Goal: Transaction & Acquisition: Purchase product/service

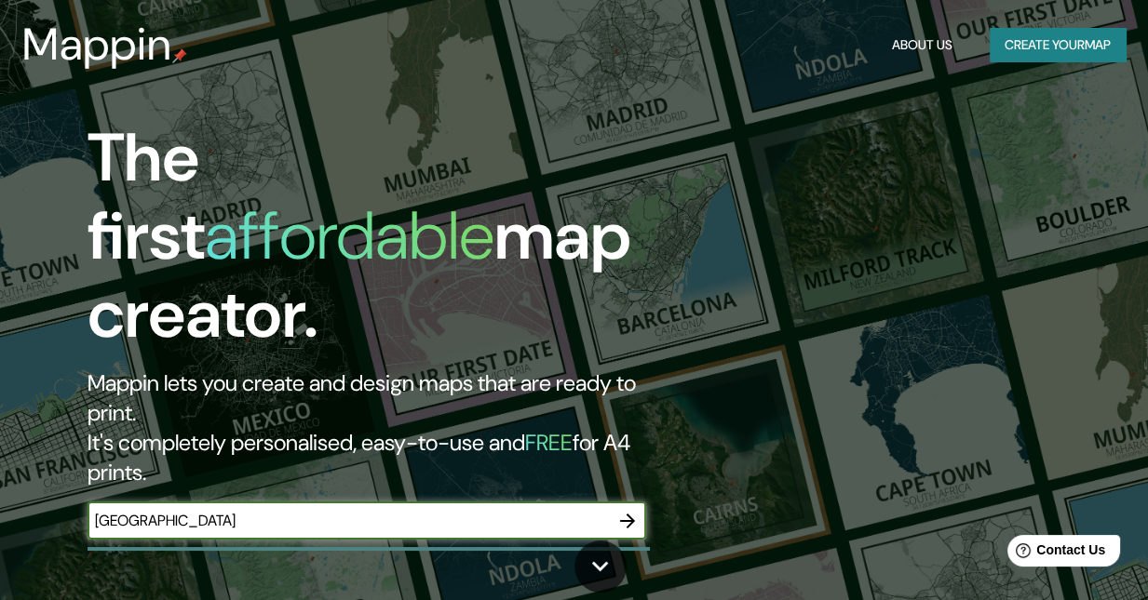
type input "[GEOGRAPHIC_DATA]"
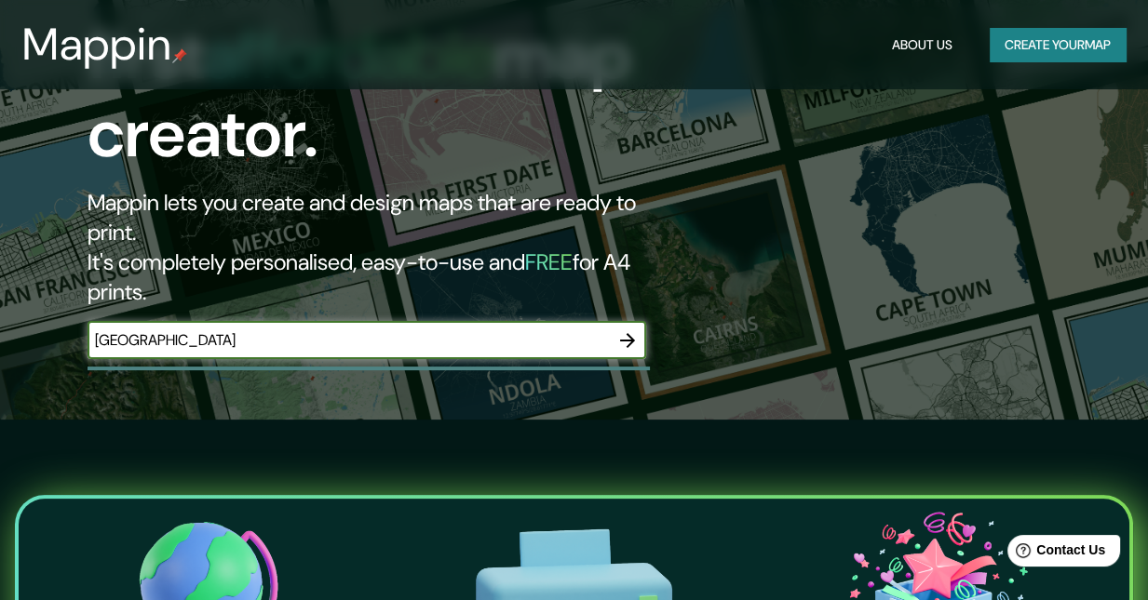
scroll to position [186, 0]
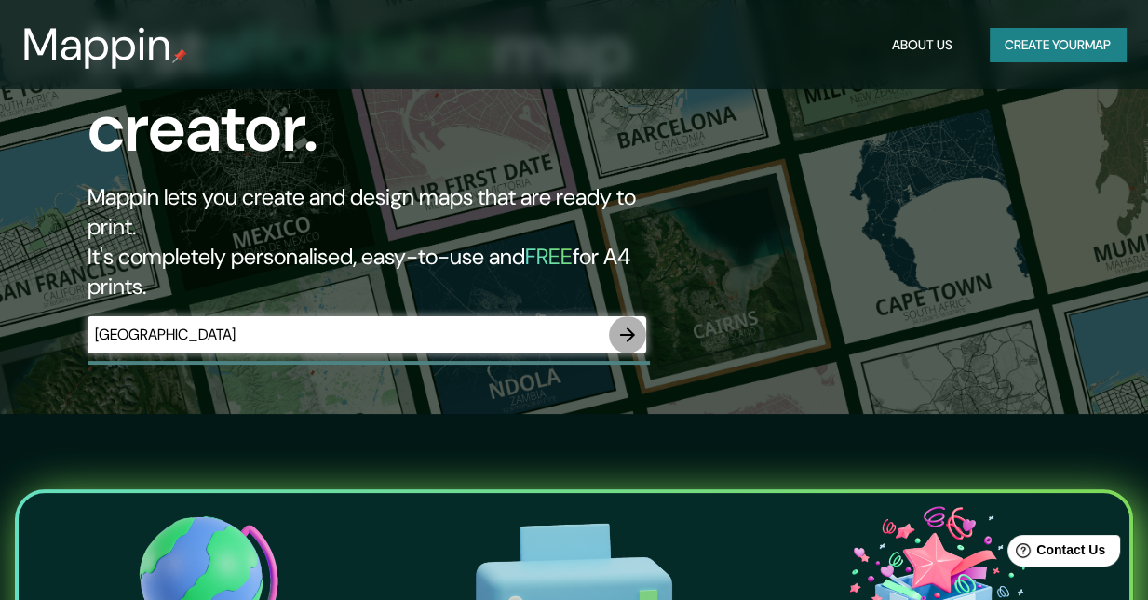
click at [629, 324] on icon "button" at bounding box center [627, 335] width 22 height 22
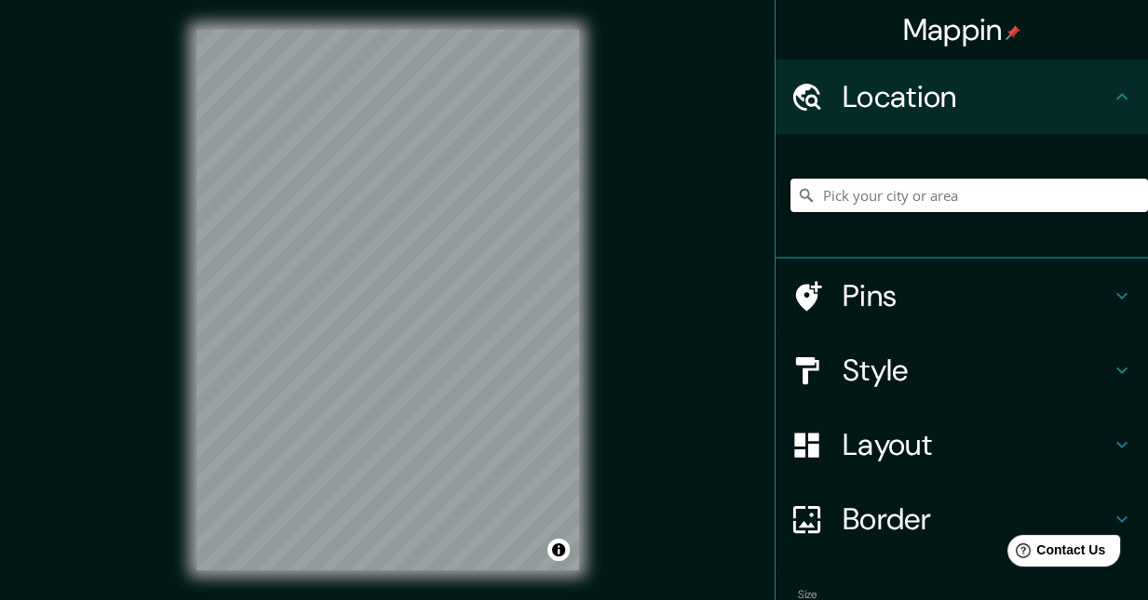
click at [905, 195] on input "Pick your city or area" at bounding box center [968, 196] width 357 height 34
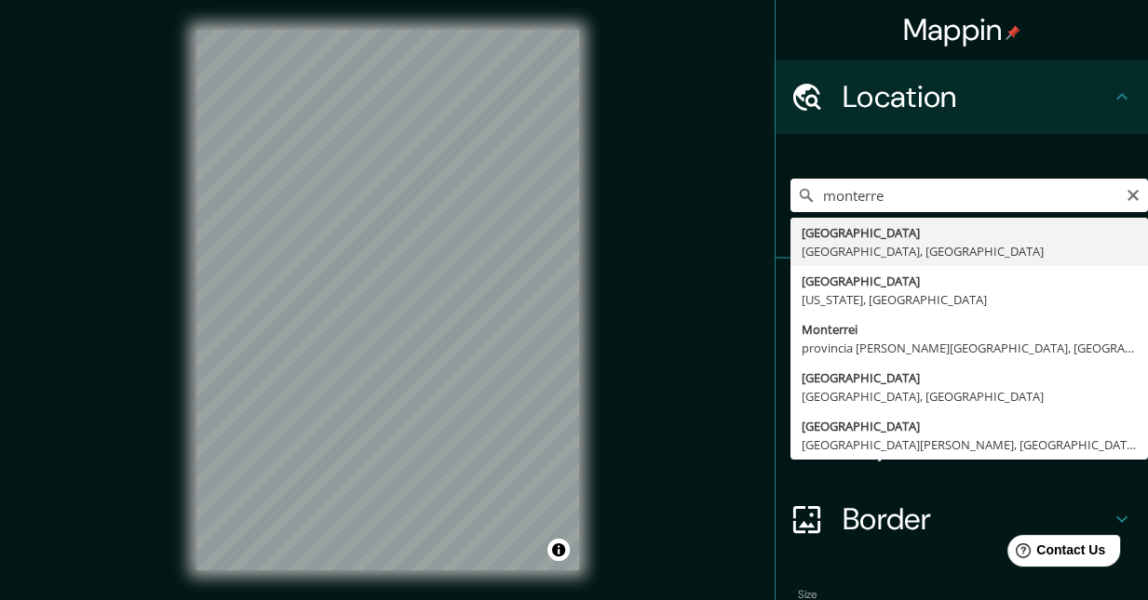
type input "[GEOGRAPHIC_DATA], [GEOGRAPHIC_DATA], [GEOGRAPHIC_DATA]"
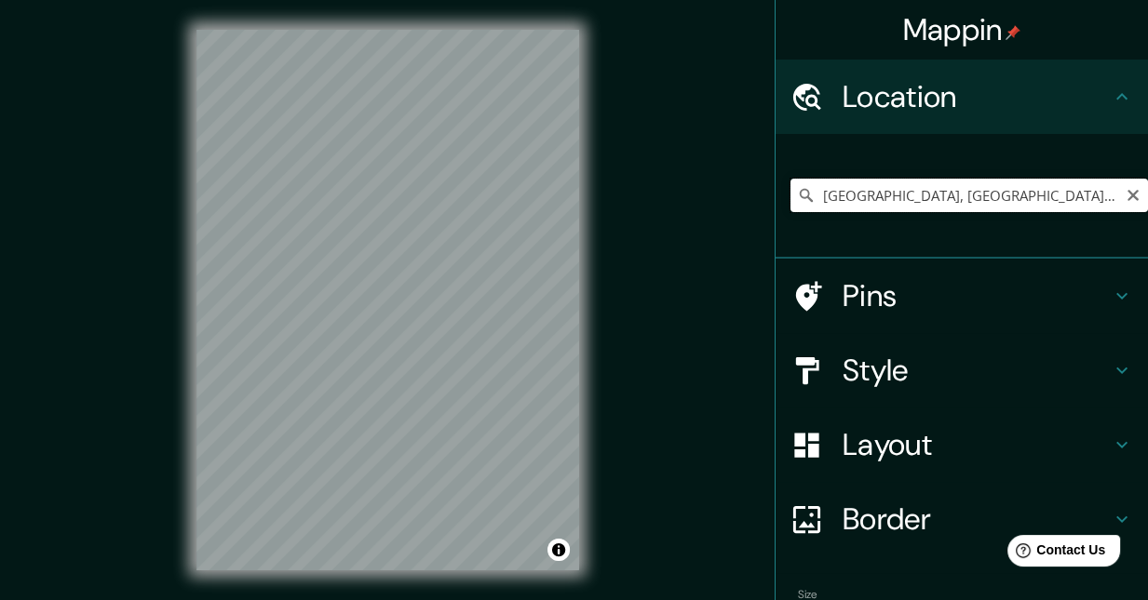
click at [966, 189] on input "[GEOGRAPHIC_DATA], [GEOGRAPHIC_DATA], [GEOGRAPHIC_DATA]" at bounding box center [968, 196] width 357 height 34
click at [1125, 195] on icon "Clear" at bounding box center [1132, 195] width 15 height 15
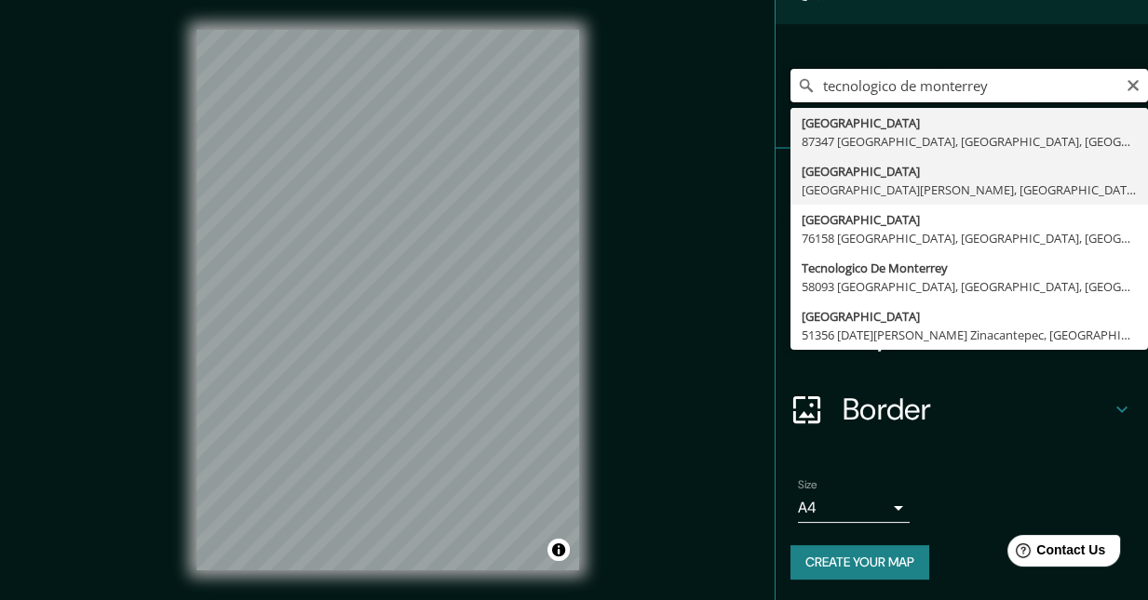
scroll to position [111, 0]
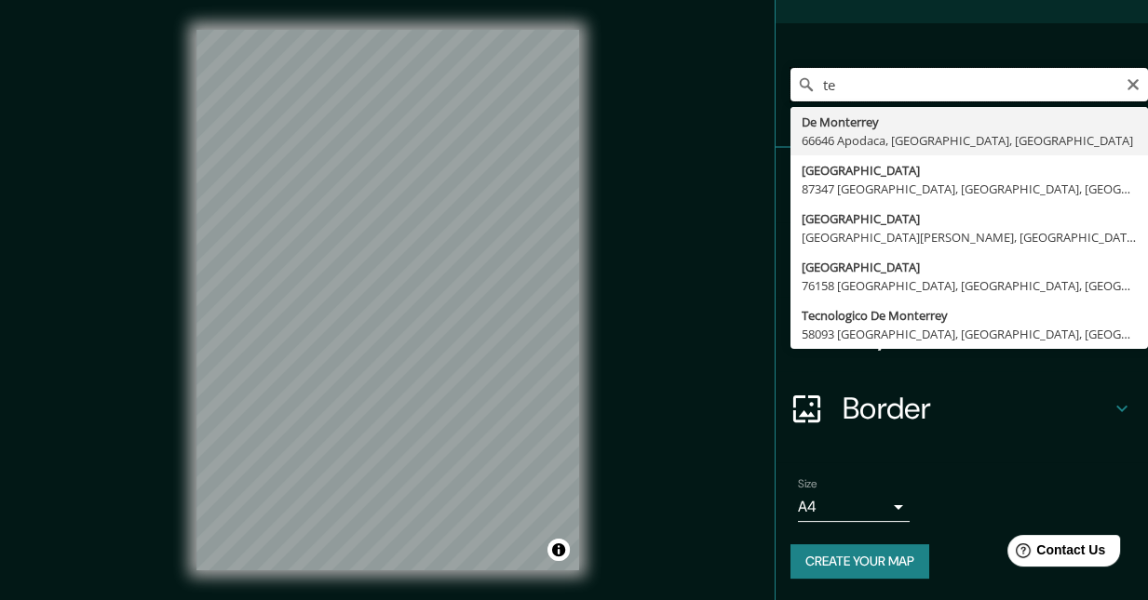
type input "t"
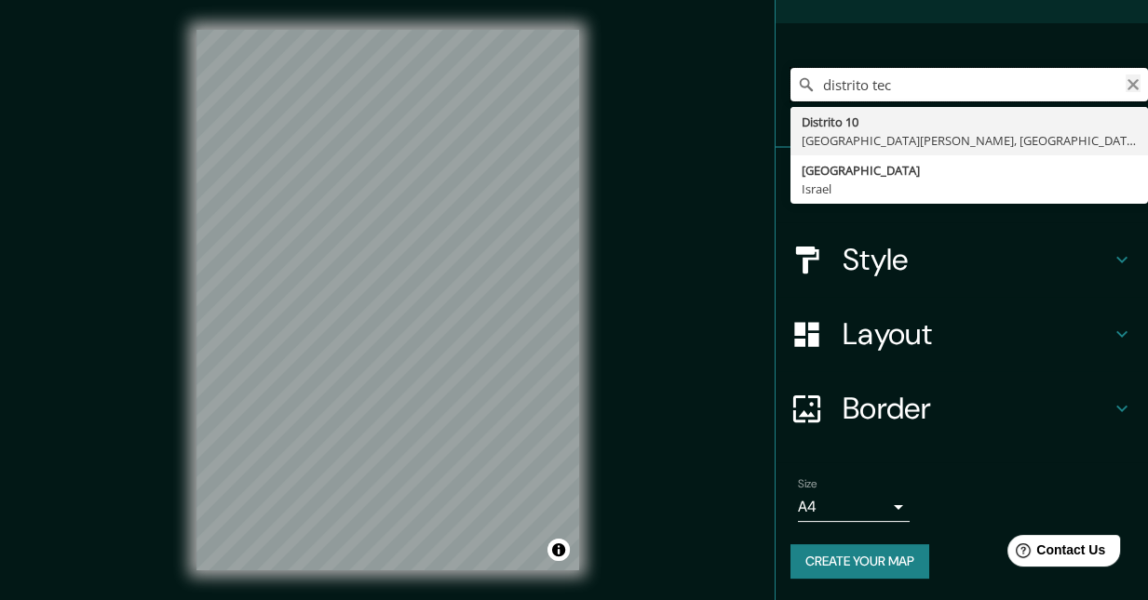
type input "distrito tec"
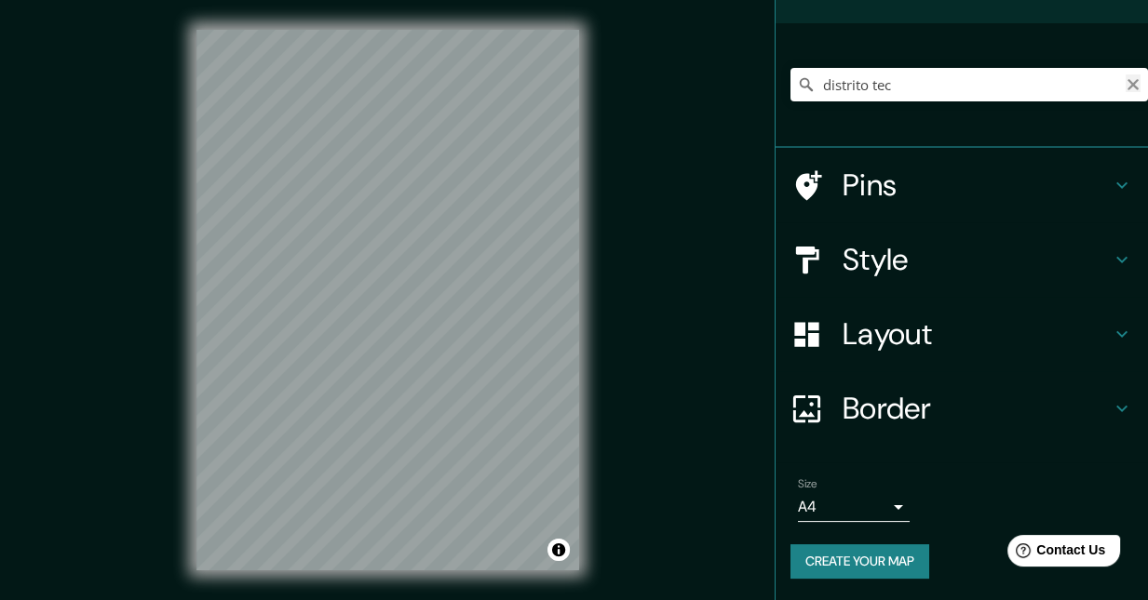
click at [1125, 83] on icon "Clear" at bounding box center [1132, 84] width 15 height 15
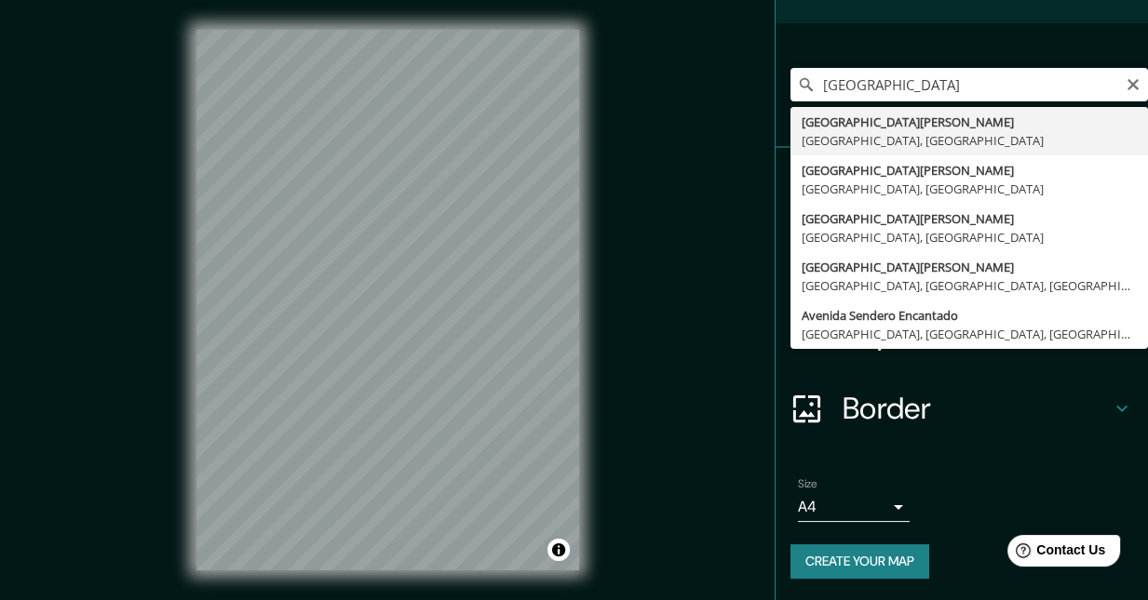
type input "Avenida Eugenio Garza Sada, 64840 Monterrey, Nuevo León, México"
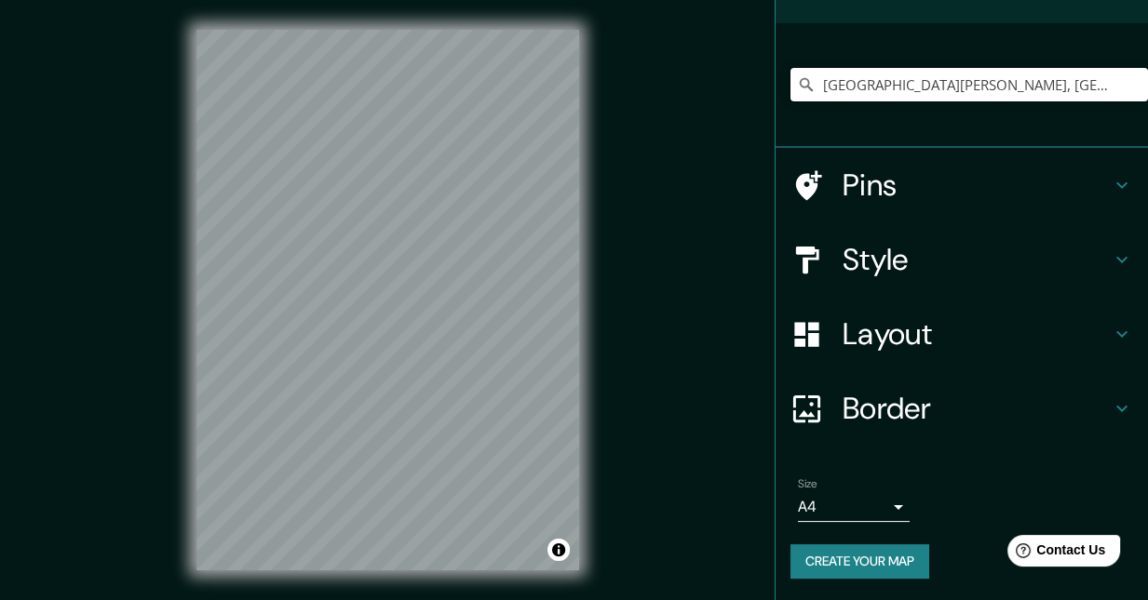
scroll to position [0, 0]
click at [851, 499] on body "Mappin Location Avenida Eugenio Garza Sada, 64840 Monterrey, Nuevo León, México…" at bounding box center [574, 300] width 1148 height 600
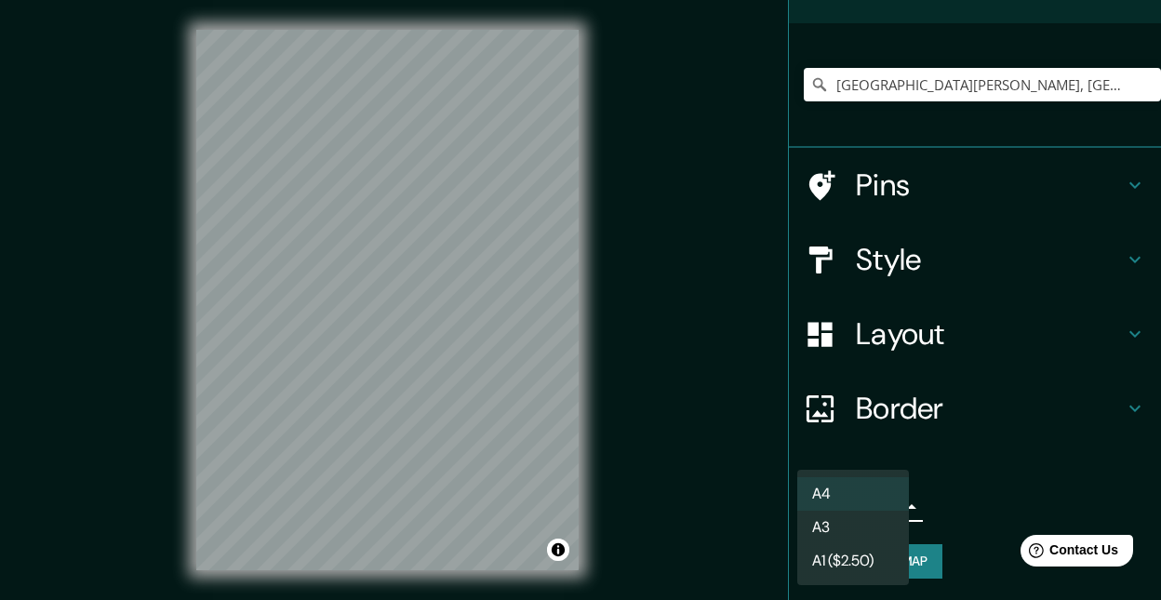
click at [869, 530] on li "A3" at bounding box center [854, 528] width 112 height 34
click at [880, 506] on body "Mappin Location Avenida Eugenio Garza Sada, 64840 Monterrey, Nuevo León, México…" at bounding box center [580, 300] width 1161 height 600
click at [879, 495] on li "A4" at bounding box center [854, 494] width 112 height 34
type input "single"
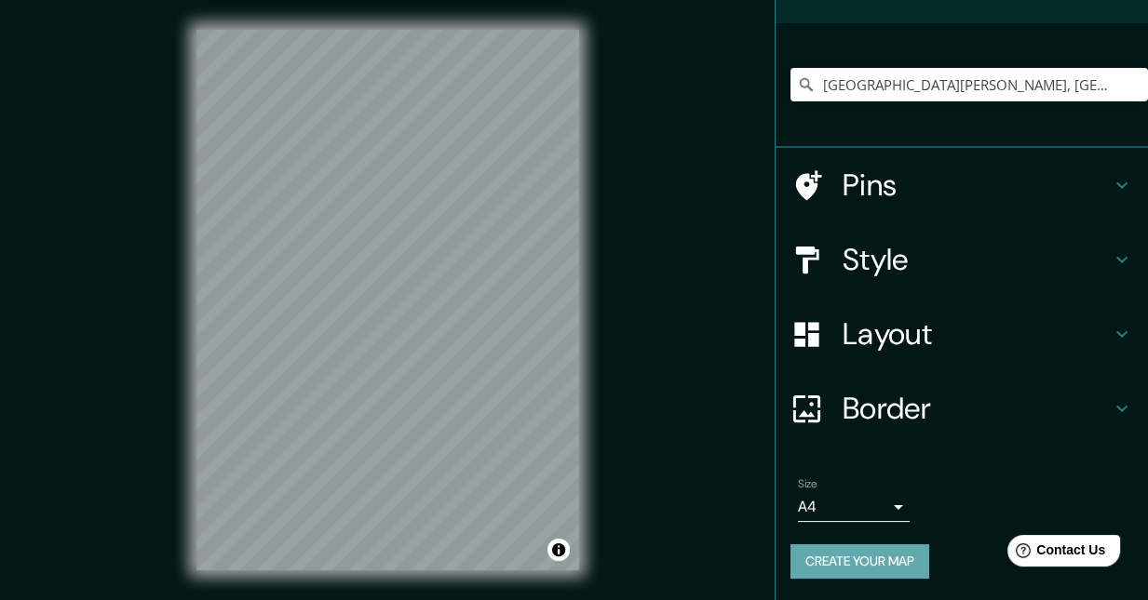
click at [817, 559] on button "Create your map" at bounding box center [859, 561] width 139 height 34
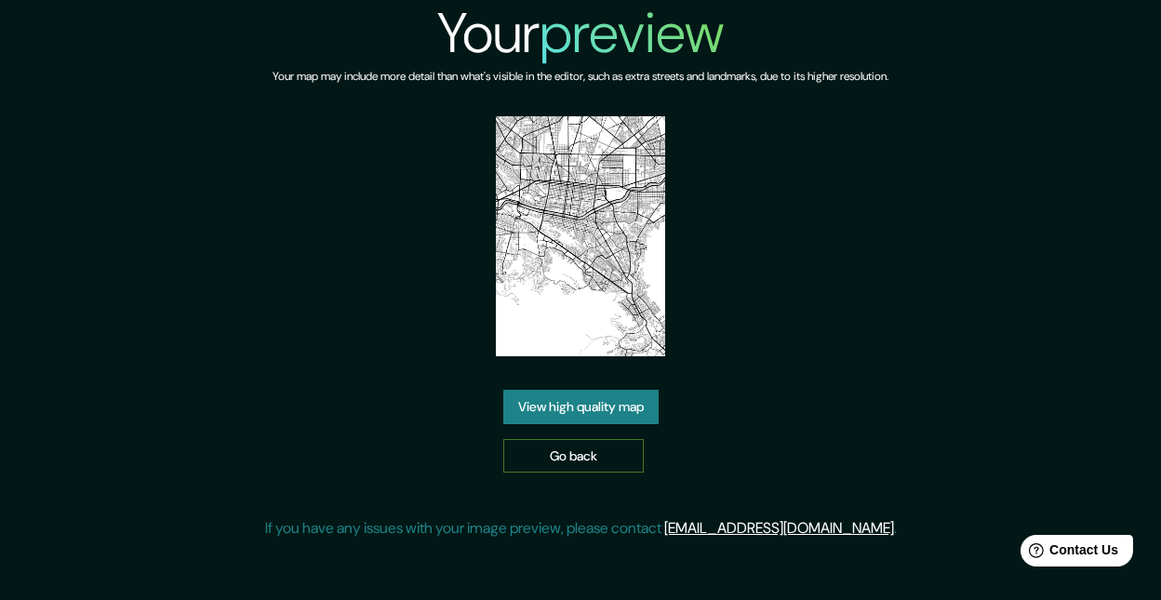
click at [583, 445] on link "Go back" at bounding box center [573, 456] width 141 height 34
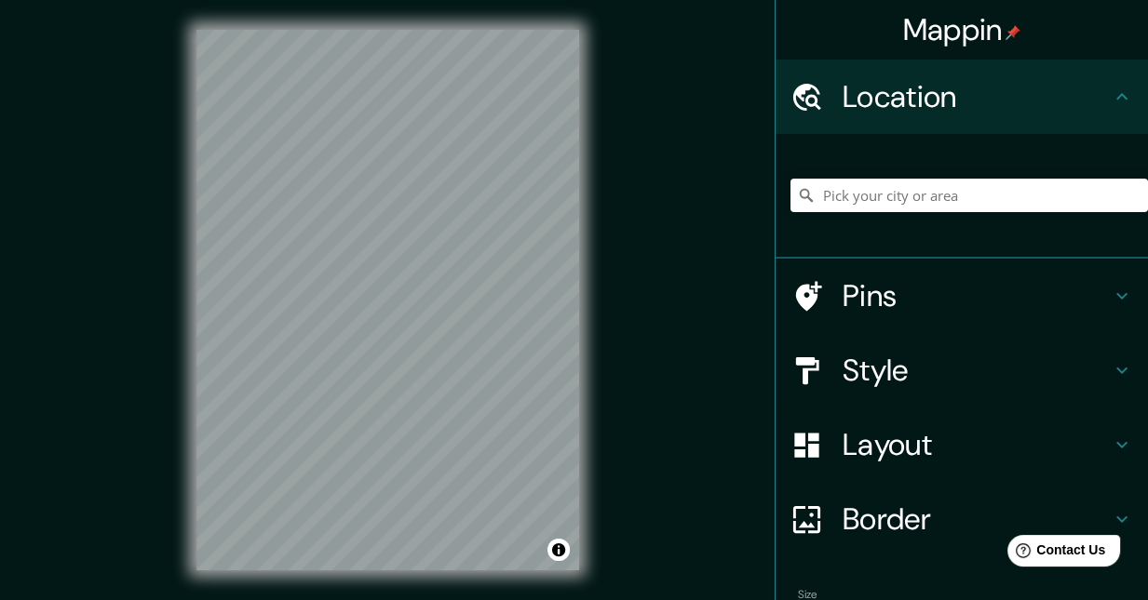
scroll to position [93, 0]
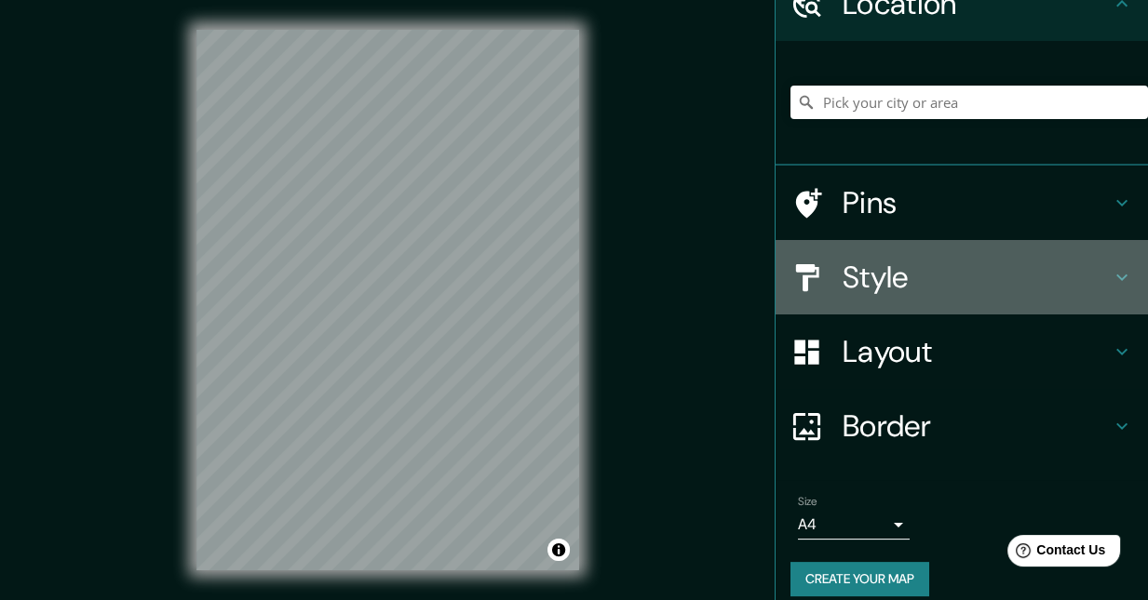
click at [923, 281] on h4 "Style" at bounding box center [976, 277] width 268 height 37
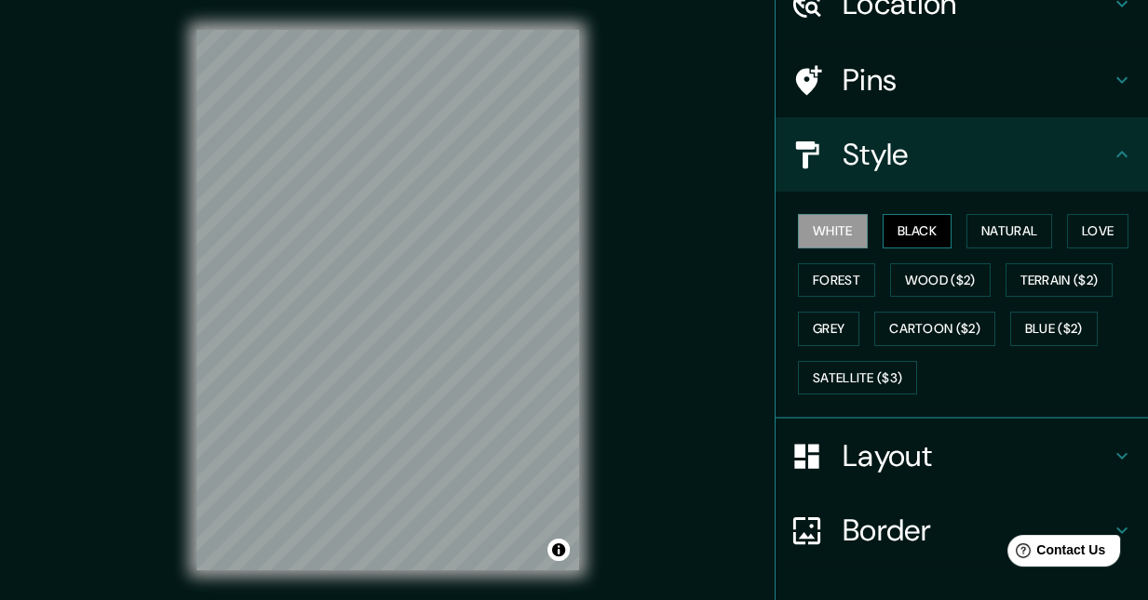
click at [920, 233] on button "Black" at bounding box center [917, 231] width 70 height 34
click at [966, 233] on button "Natural" at bounding box center [1009, 231] width 86 height 34
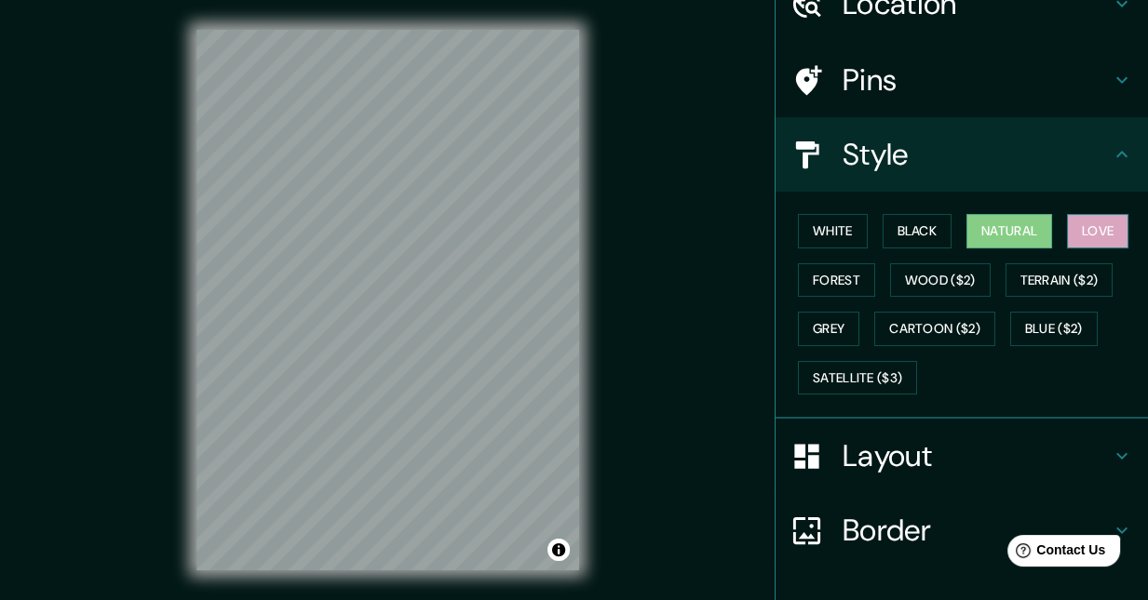
click at [1075, 224] on button "Love" at bounding box center [1097, 231] width 61 height 34
click at [844, 282] on button "Forest" at bounding box center [836, 280] width 77 height 34
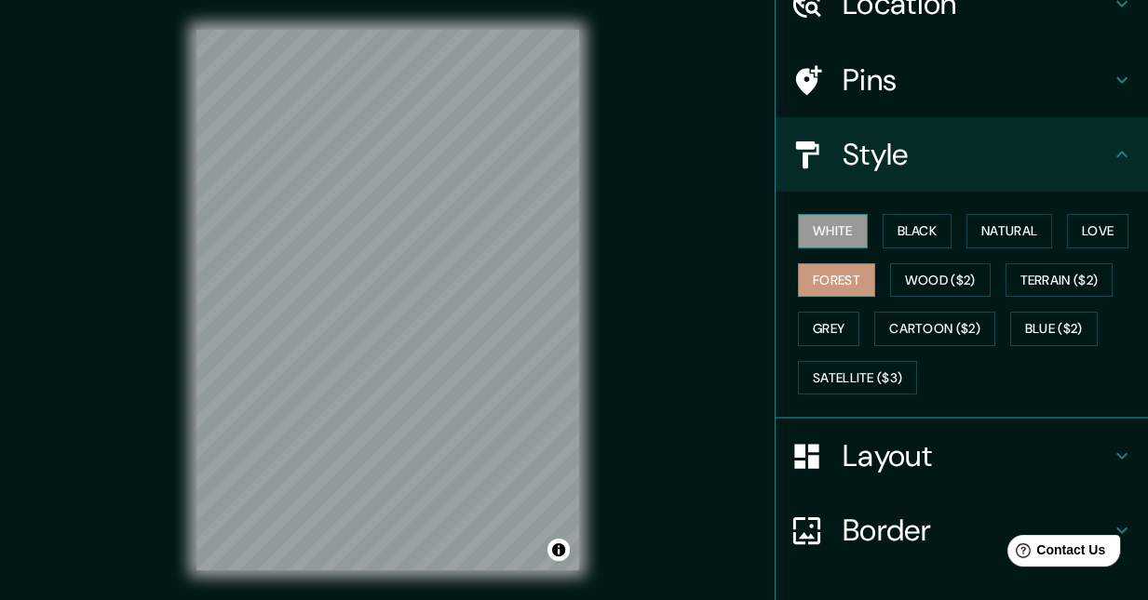
click at [823, 215] on button "White" at bounding box center [833, 231] width 70 height 34
click at [903, 226] on button "Black" at bounding box center [917, 231] width 70 height 34
click at [829, 226] on button "White" at bounding box center [833, 231] width 70 height 34
click at [1017, 317] on button "Blue ($2)" at bounding box center [1053, 329] width 87 height 34
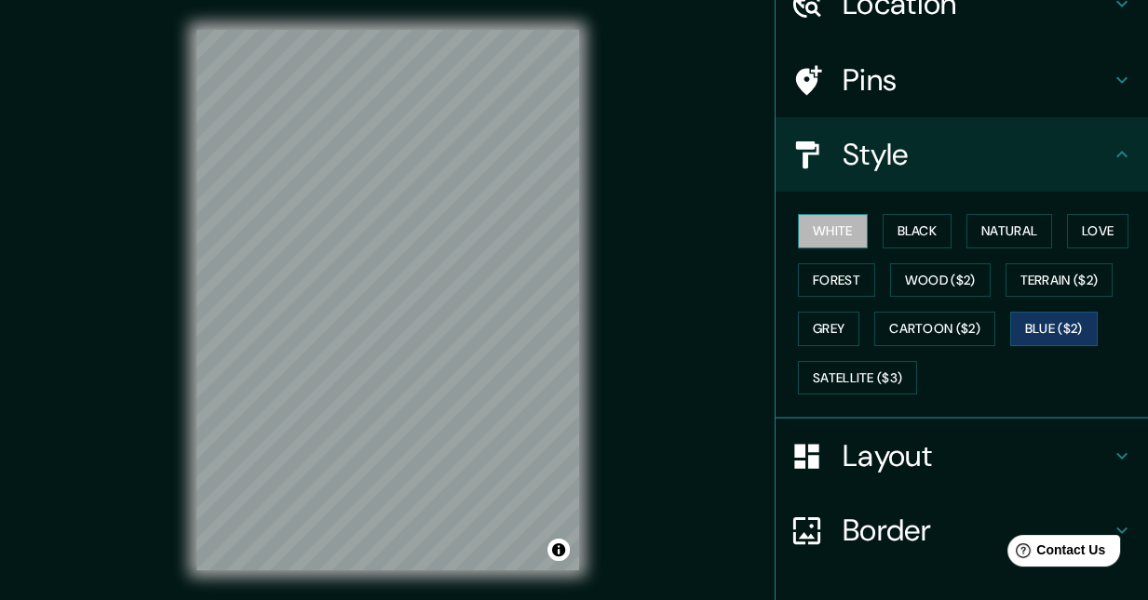
click at [812, 236] on button "White" at bounding box center [833, 231] width 70 height 34
click at [866, 450] on h4 "Layout" at bounding box center [976, 455] width 268 height 37
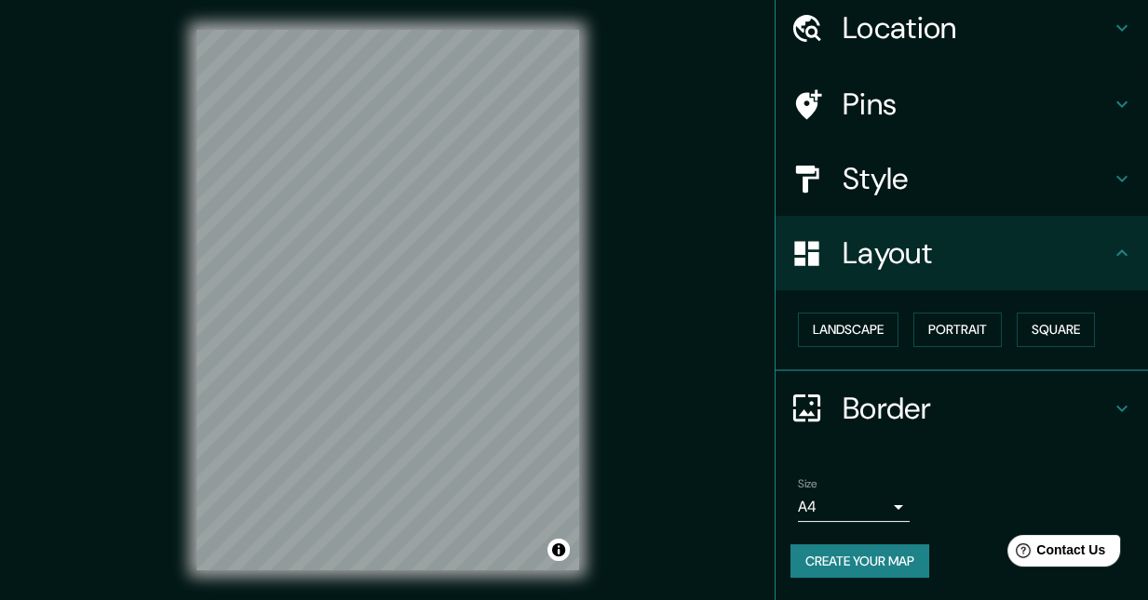
scroll to position [68, 0]
click at [870, 325] on button "Landscape" at bounding box center [848, 331] width 101 height 34
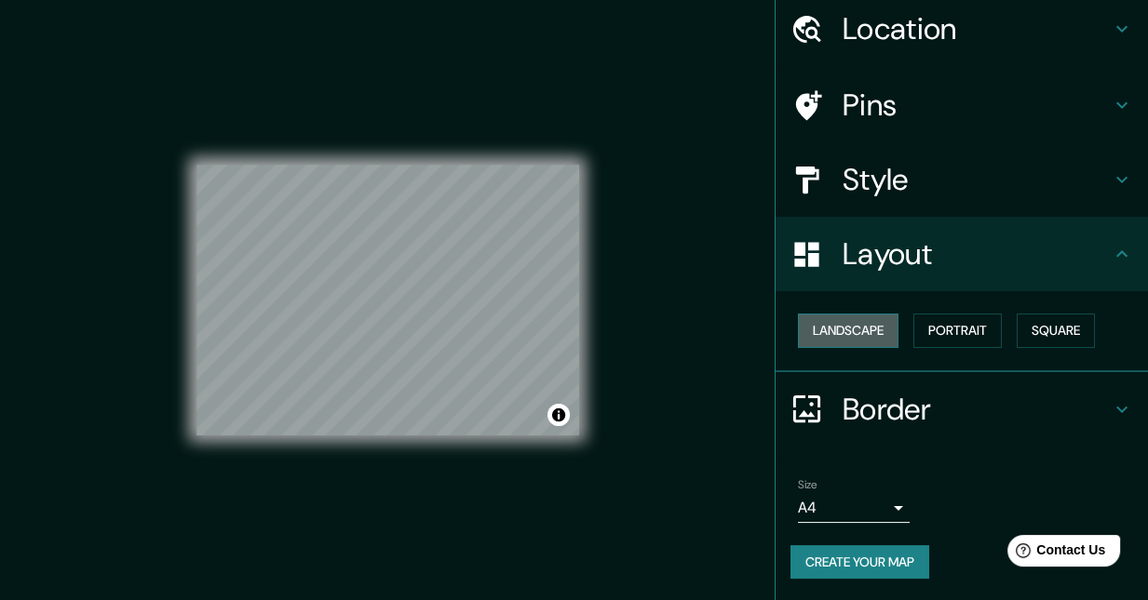
click at [870, 325] on button "Landscape" at bounding box center [848, 331] width 101 height 34
click at [931, 321] on button "Portrait" at bounding box center [957, 331] width 88 height 34
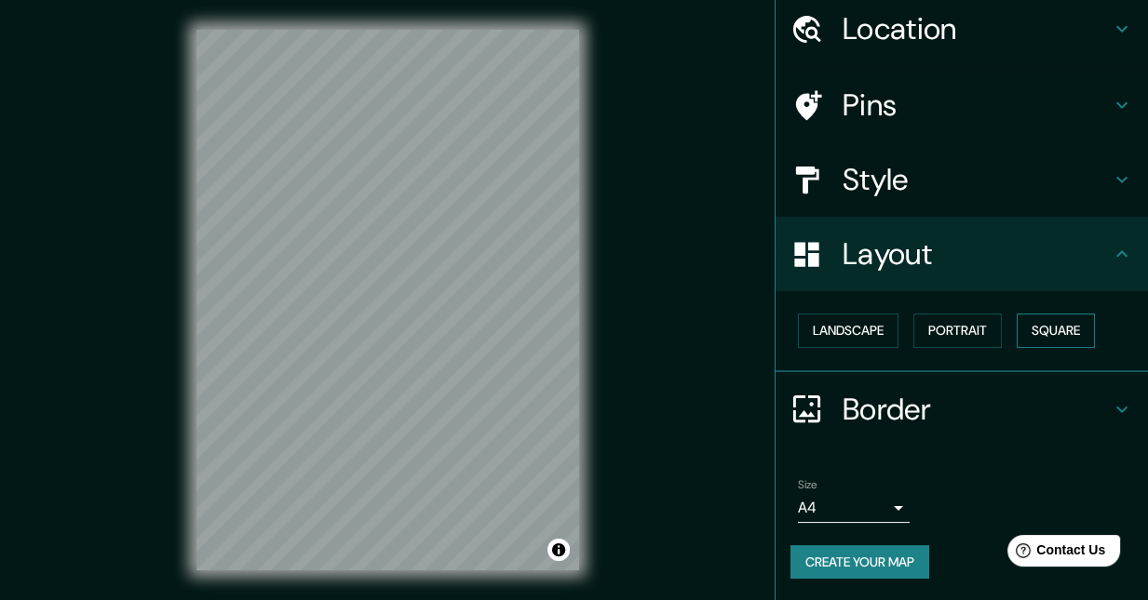
click at [1031, 325] on button "Square" at bounding box center [1055, 331] width 78 height 34
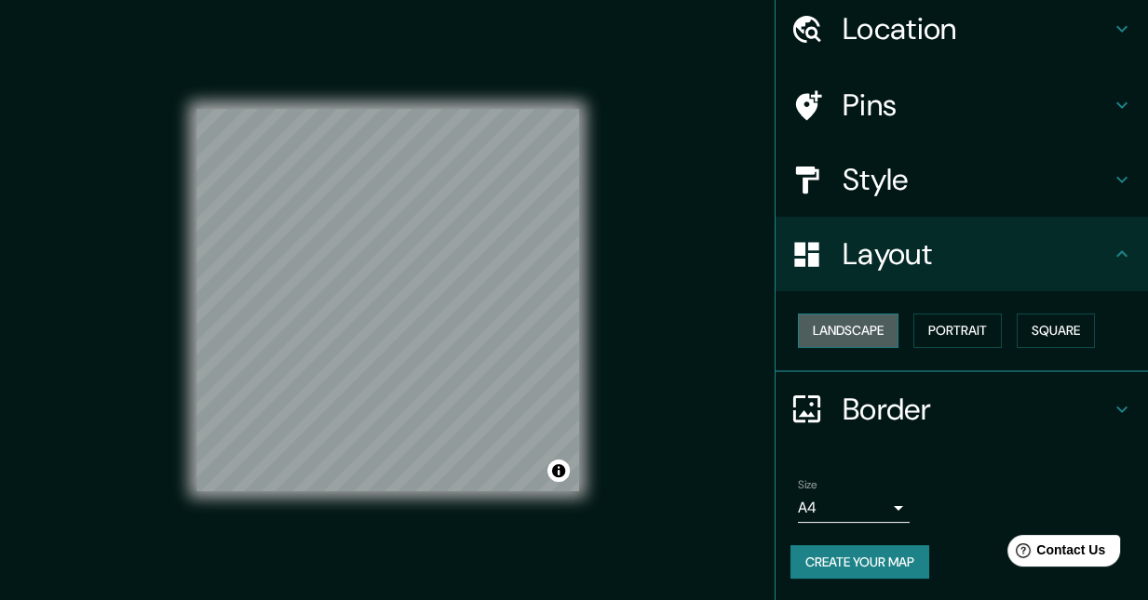
click at [847, 319] on button "Landscape" at bounding box center [848, 331] width 101 height 34
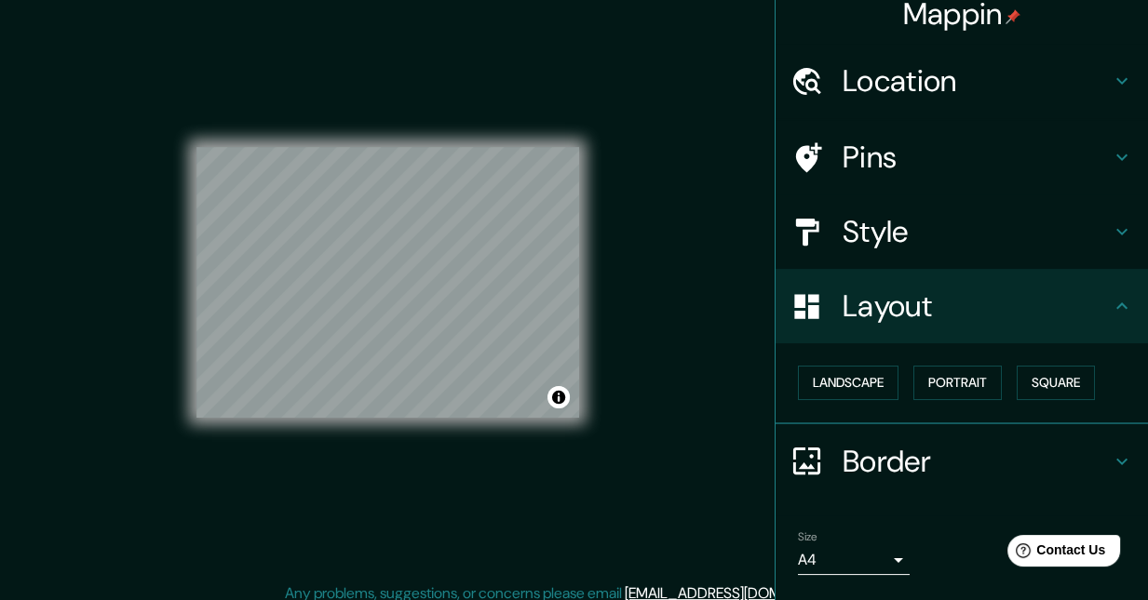
scroll to position [0, 0]
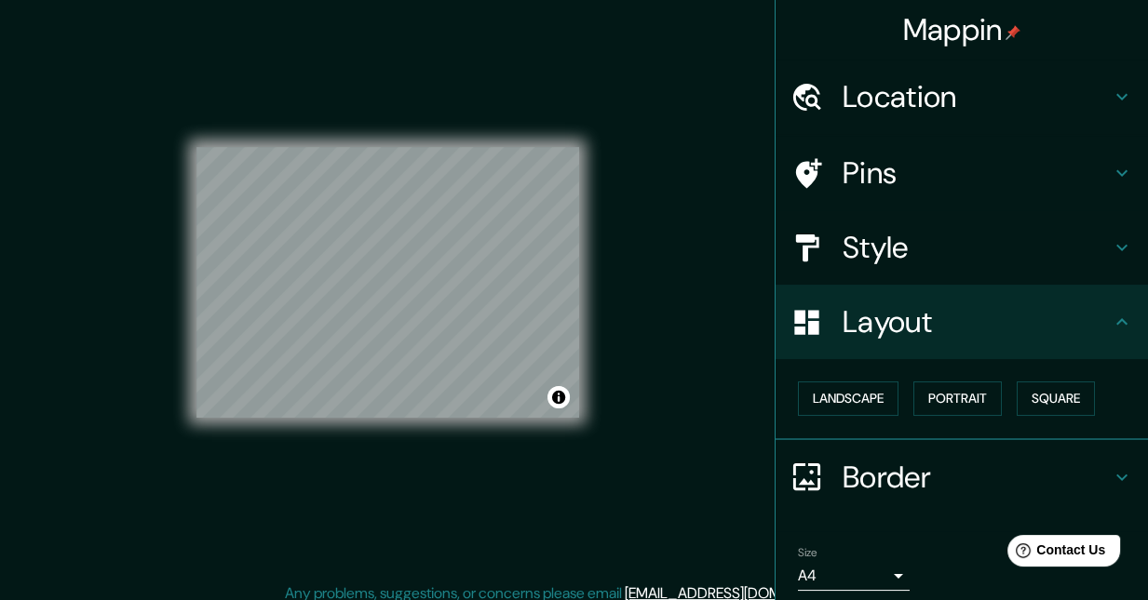
click at [945, 78] on h4 "Location" at bounding box center [976, 96] width 268 height 37
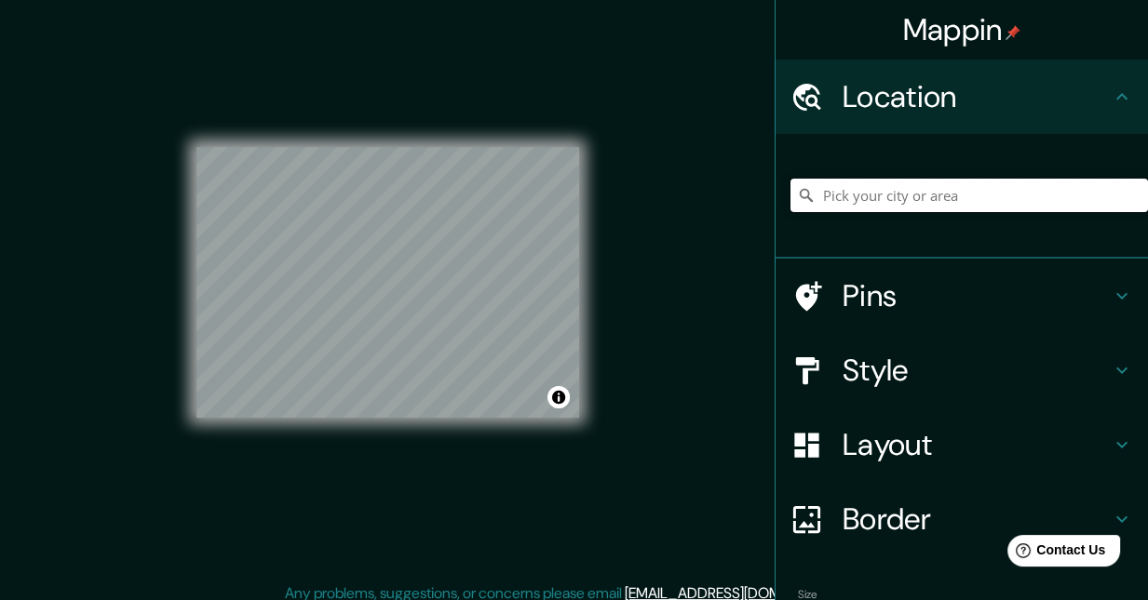
click at [925, 201] on input "Pick your city or area" at bounding box center [968, 196] width 357 height 34
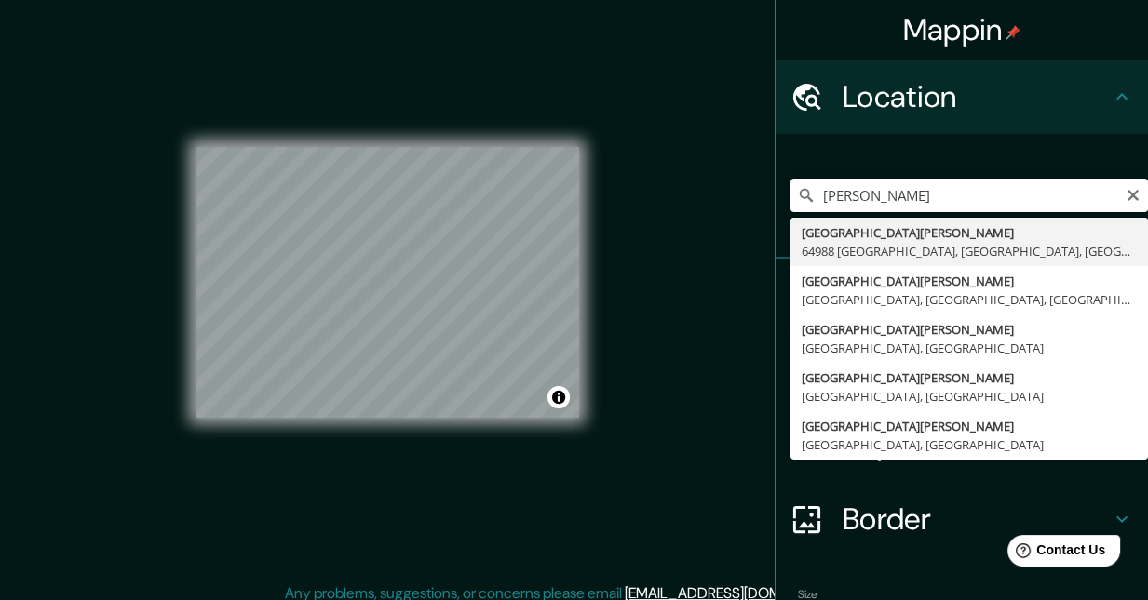
type input "[GEOGRAPHIC_DATA][PERSON_NAME], [GEOGRAPHIC_DATA], [GEOGRAPHIC_DATA], [GEOGRAPH…"
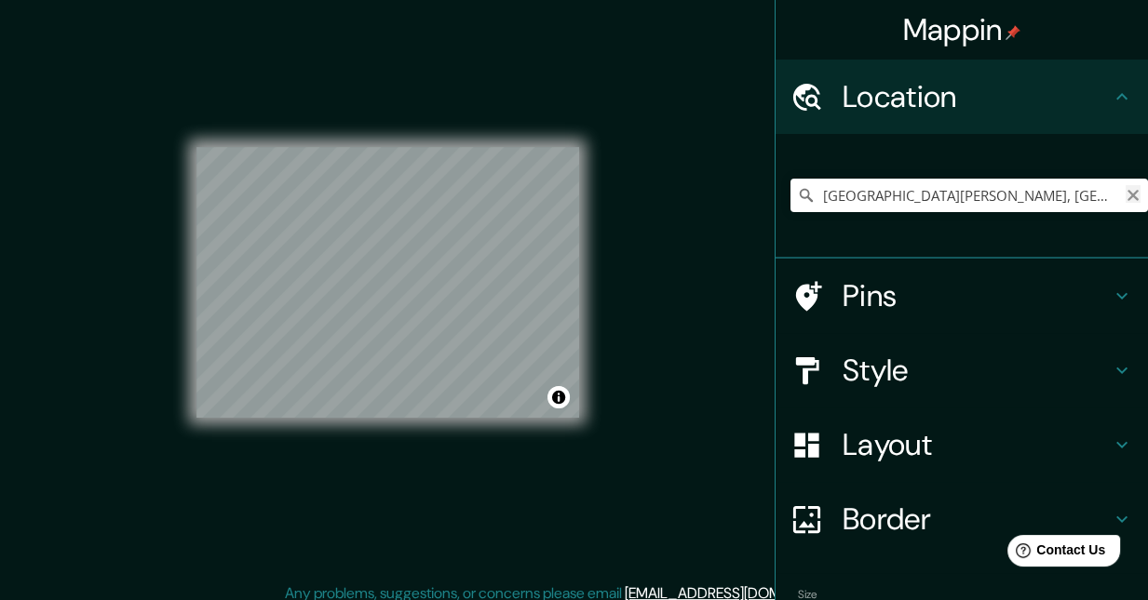
click at [1125, 188] on icon "Clear" at bounding box center [1132, 195] width 15 height 15
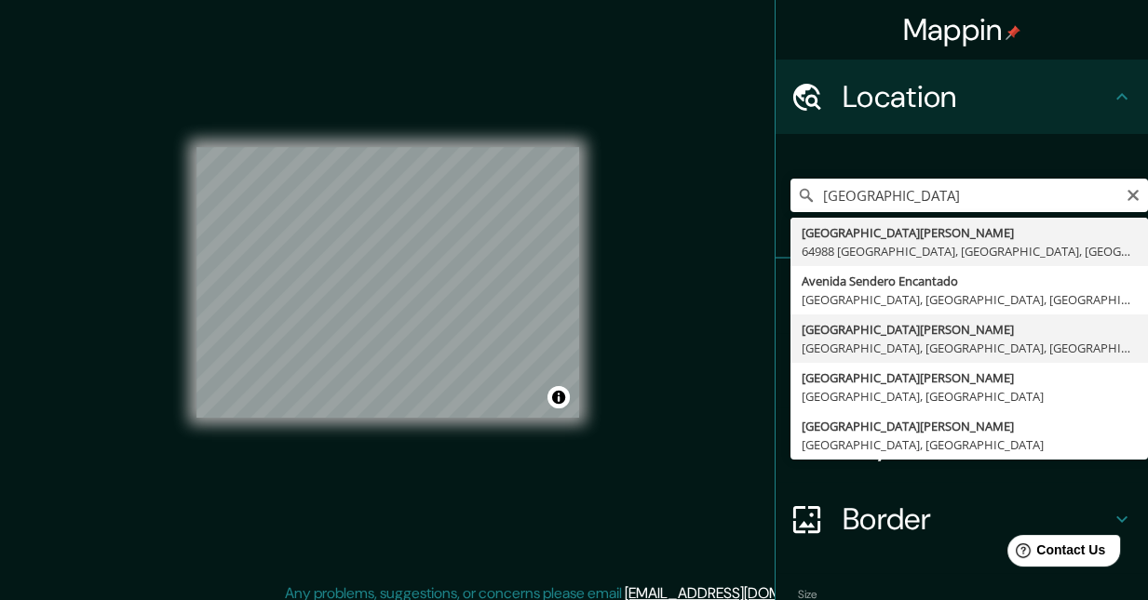
type input "[GEOGRAPHIC_DATA][PERSON_NAME], [GEOGRAPHIC_DATA], [GEOGRAPHIC_DATA], [GEOGRAPH…"
